Goal: Complete application form

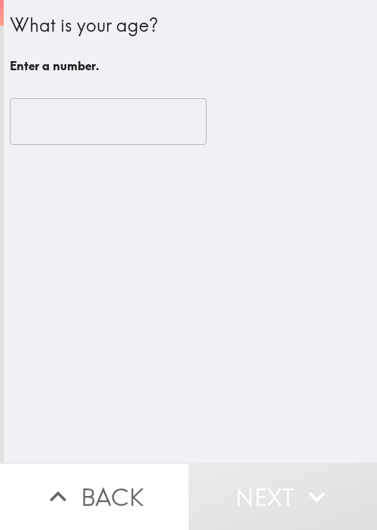
click at [273, 345] on div "What is your age? Enter a number. ​" at bounding box center [190, 231] width 373 height 462
click at [63, 129] on input "number" at bounding box center [108, 121] width 197 height 47
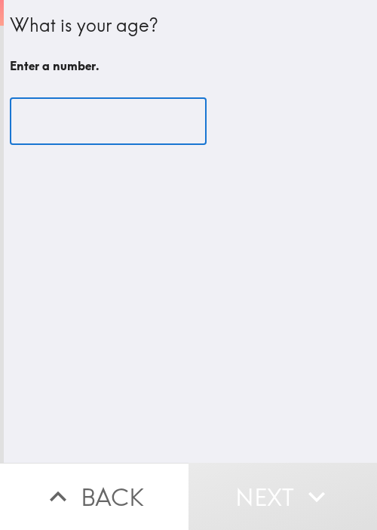
paste input "90013"
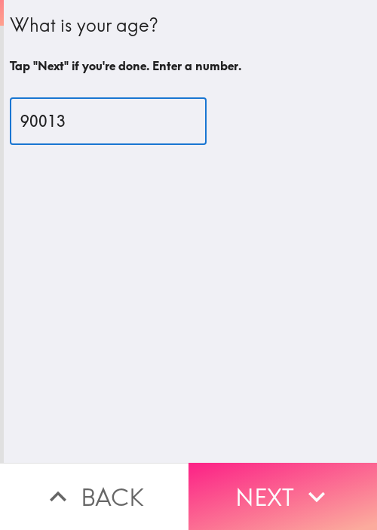
type input "90013"
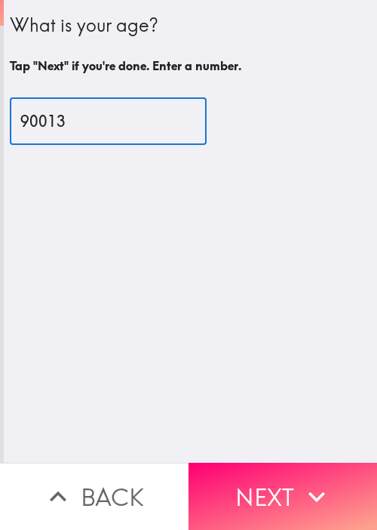
drag, startPoint x: 262, startPoint y: 468, endPoint x: 330, endPoint y: 425, distance: 80.4
click at [263, 468] on button "Next" at bounding box center [283, 495] width 189 height 67
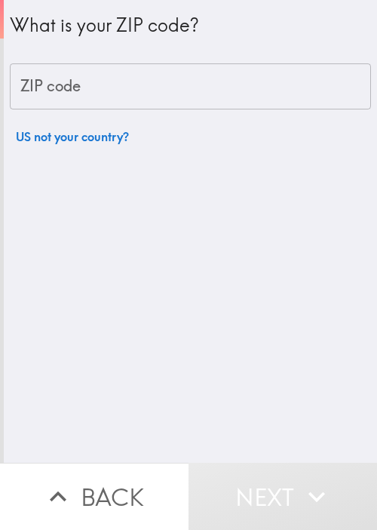
click at [91, 472] on button "Back" at bounding box center [94, 495] width 189 height 67
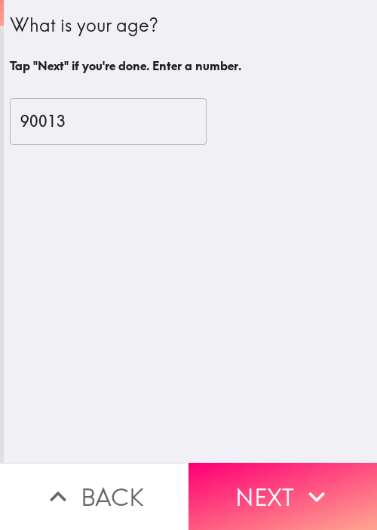
drag, startPoint x: 104, startPoint y: 126, endPoint x: -106, endPoint y: 129, distance: 210.5
click at [0, 0] on html "What is your age? Tap "Next" if you're done. Enter a number. 90013 ​ Back Next …" at bounding box center [188, 0] width 377 height 0
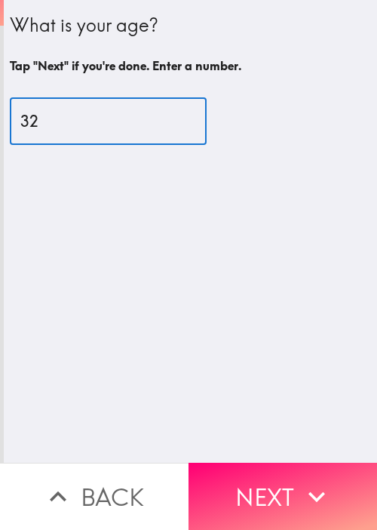
click at [64, 116] on input "32" at bounding box center [108, 121] width 197 height 47
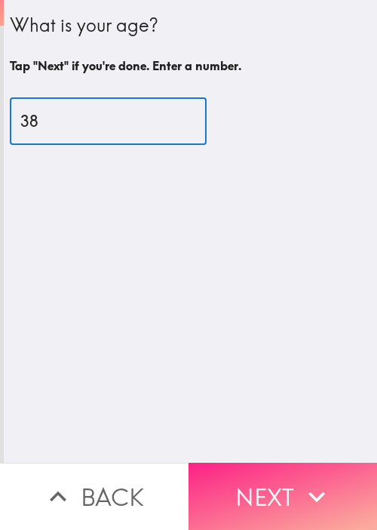
type input "38"
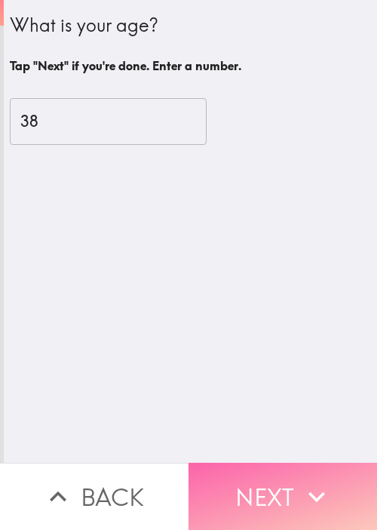
click at [290, 462] on button "Next" at bounding box center [283, 495] width 189 height 67
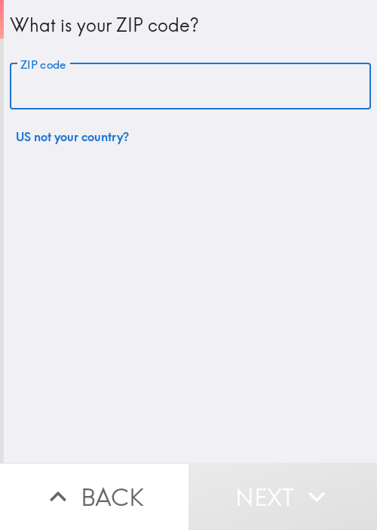
click at [145, 88] on input "ZIP code" at bounding box center [190, 86] width 361 height 47
paste input "94520"
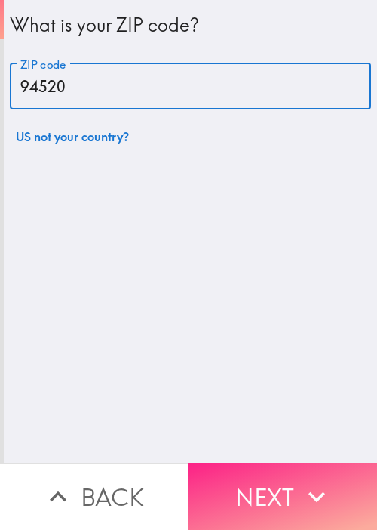
type input "94520"
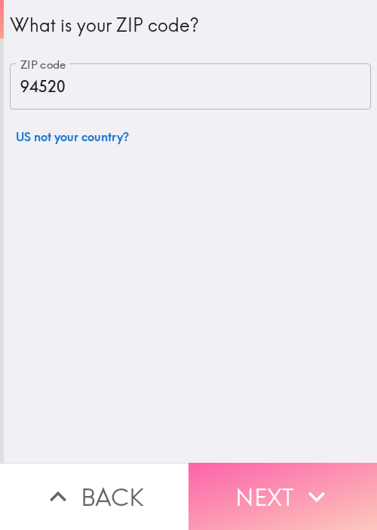
click at [306, 490] on icon "button" at bounding box center [316, 496] width 33 height 33
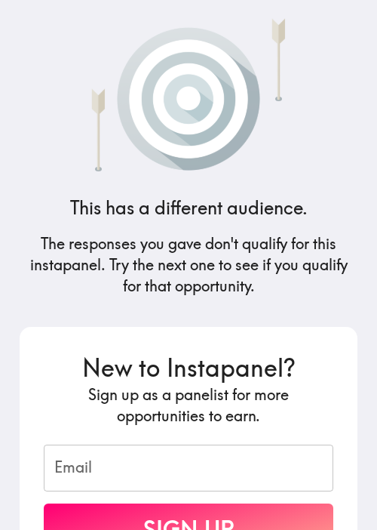
click at [327, 202] on div "This has a different audience. The responses you gave don't qualify for this in…" at bounding box center [189, 265] width 362 height 530
